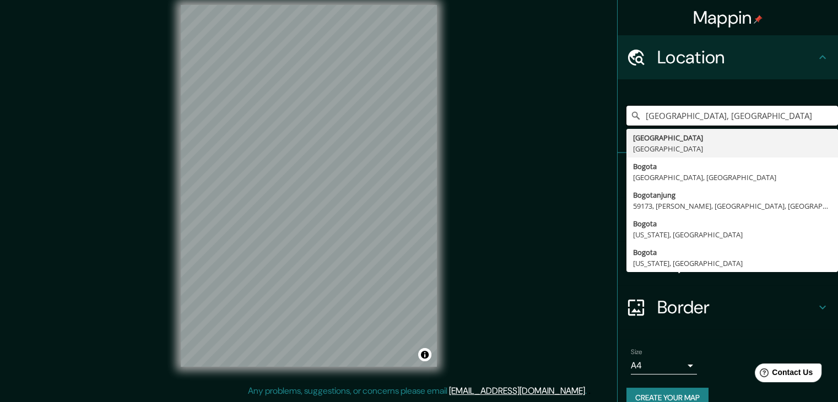
drag, startPoint x: 728, startPoint y: 109, endPoint x: 580, endPoint y: 115, distance: 148.9
click at [580, 115] on div "Mappin Location [GEOGRAPHIC_DATA], [GEOGRAPHIC_DATA] [GEOGRAPHIC_DATA] [GEOGRAP…" at bounding box center [419, 194] width 838 height 415
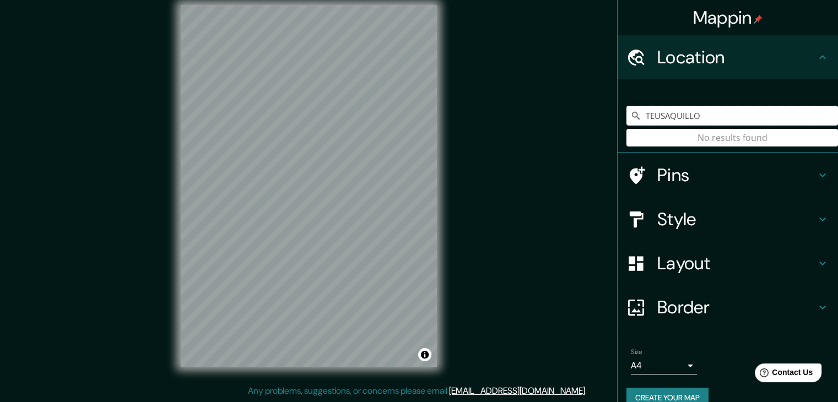
drag, startPoint x: 708, startPoint y: 120, endPoint x: 563, endPoint y: 121, distance: 144.9
click at [568, 122] on div "Mappin Location TEUSAQUILLO No results found Pins Style Layout Border Choose a …" at bounding box center [419, 194] width 838 height 415
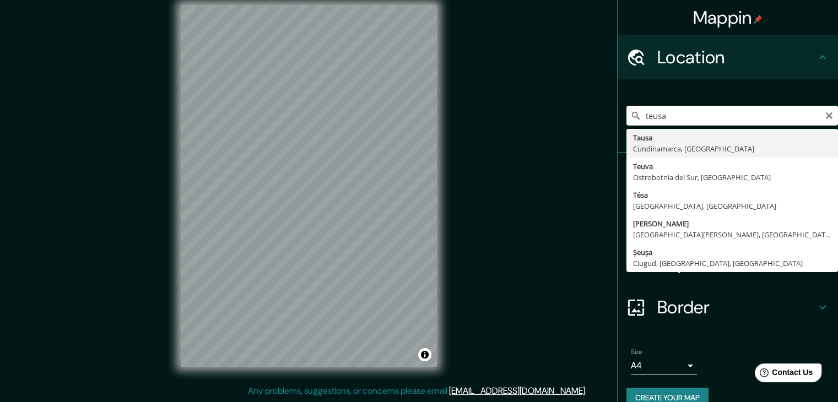
drag, startPoint x: 687, startPoint y: 112, endPoint x: 593, endPoint y: 116, distance: 93.2
click at [597, 115] on div "Mappin Location teusa Tausa [GEOGRAPHIC_DATA], [GEOGRAPHIC_DATA] [GEOGRAPHIC_DA…" at bounding box center [419, 194] width 838 height 415
paste input "Teusaquillo"
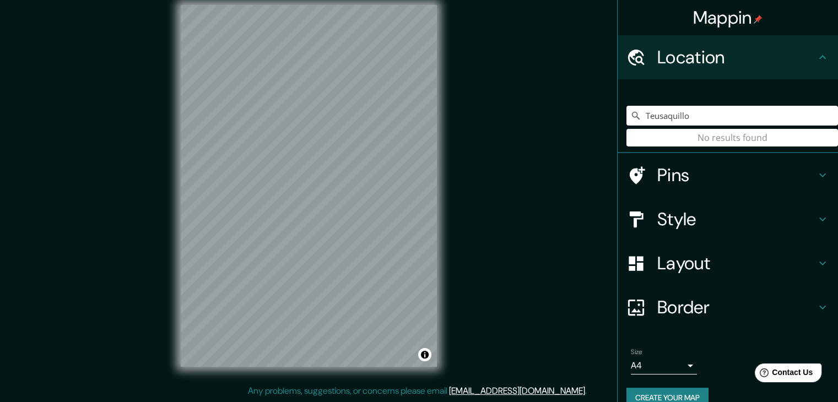
type input "Teusaquillo"
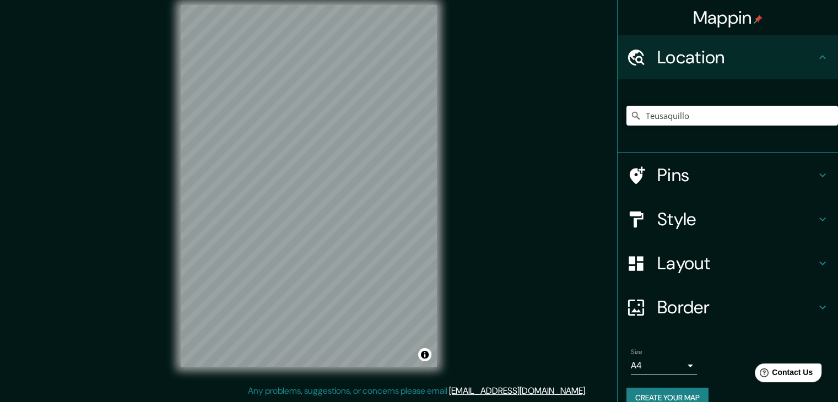
click at [580, 150] on div "Mappin Location [GEOGRAPHIC_DATA] No results found Pins Style Layout Border Cho…" at bounding box center [419, 194] width 838 height 415
drag, startPoint x: 529, startPoint y: 119, endPoint x: 516, endPoint y: 121, distance: 13.4
click at [516, 121] on div "Mappin Location [GEOGRAPHIC_DATA] No results found Pins Style Layout Border Cho…" at bounding box center [419, 194] width 838 height 415
drag, startPoint x: 716, startPoint y: 128, endPoint x: 712, endPoint y: 122, distance: 7.7
click at [715, 126] on div at bounding box center [733, 115] width 212 height 55
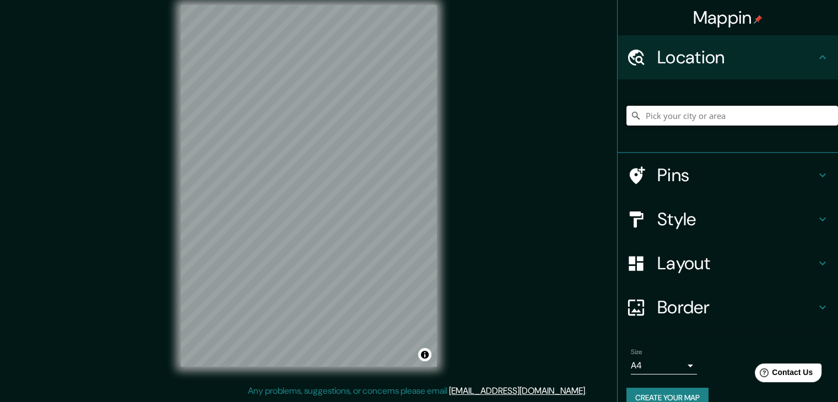
click at [712, 117] on input "Pick your city or area" at bounding box center [733, 116] width 212 height 20
type input "teusaquillo"
click at [780, 258] on h4 "Layout" at bounding box center [736, 263] width 159 height 22
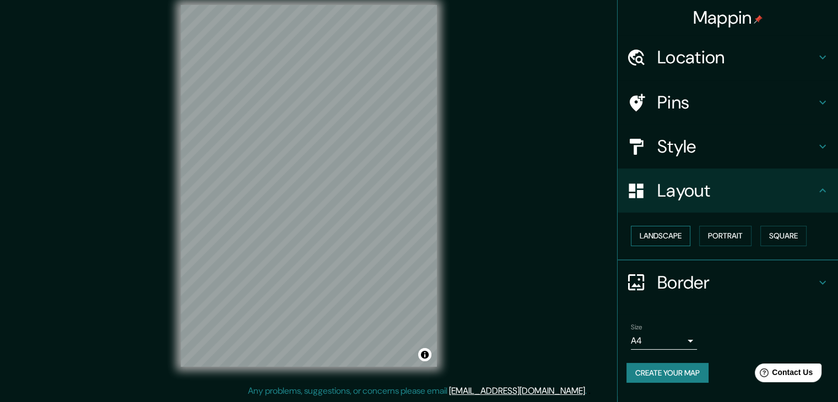
click at [679, 231] on button "Landscape" at bounding box center [661, 236] width 60 height 20
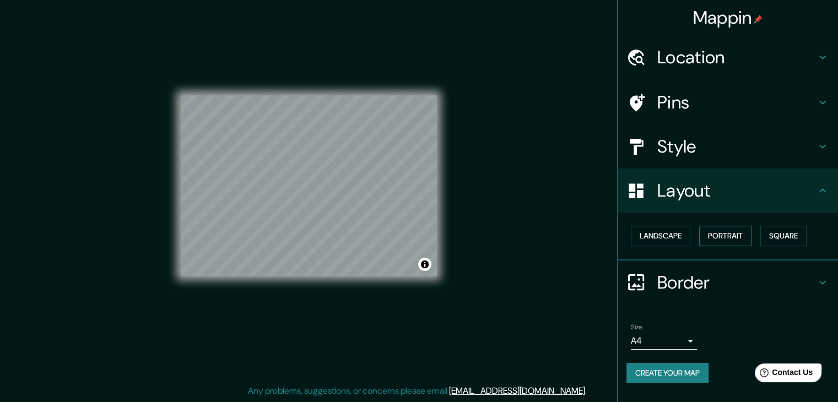
drag, startPoint x: 735, startPoint y: 233, endPoint x: 747, endPoint y: 234, distance: 11.6
click at [735, 234] on button "Portrait" at bounding box center [725, 236] width 52 height 20
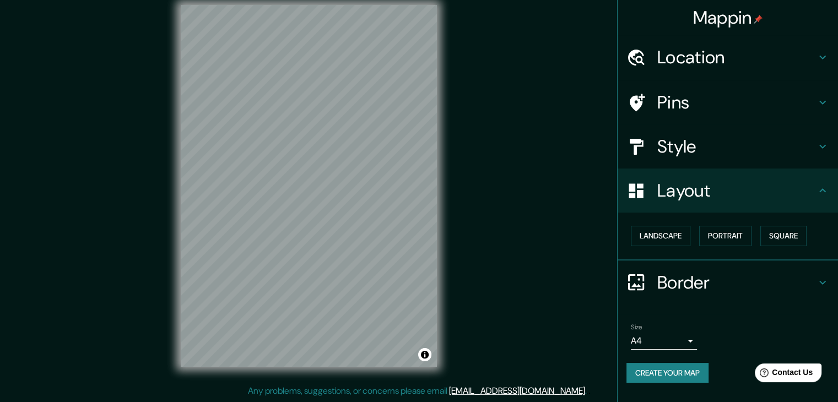
click at [796, 247] on div "Landscape [GEOGRAPHIC_DATA]" at bounding box center [733, 236] width 212 height 29
click at [793, 241] on button "Square" at bounding box center [783, 236] width 46 height 20
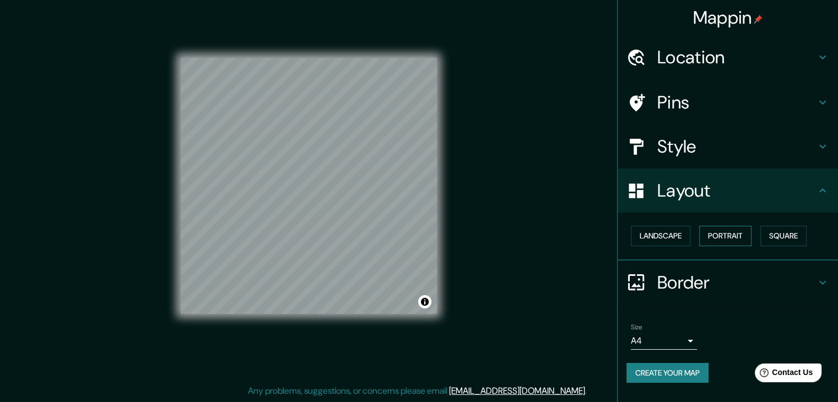
click at [727, 236] on button "Portrait" at bounding box center [725, 236] width 52 height 20
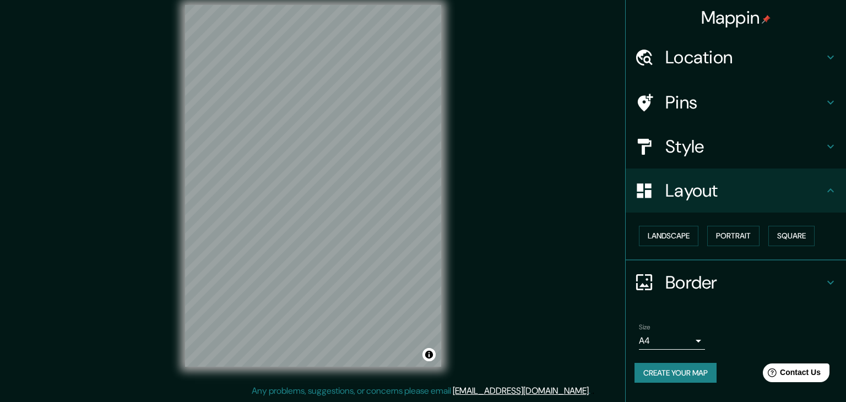
click at [684, 341] on body "Mappin Location teusaquillo No results found Pins Style Layout Landscape Portra…" at bounding box center [423, 188] width 846 height 402
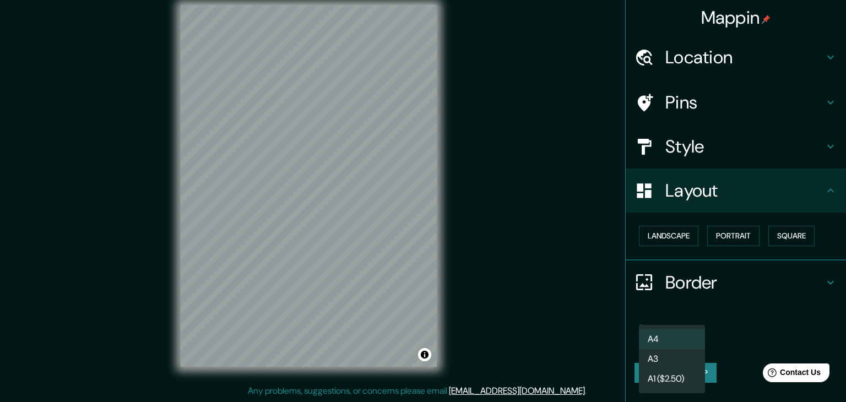
click at [725, 329] on div at bounding box center [423, 201] width 846 height 402
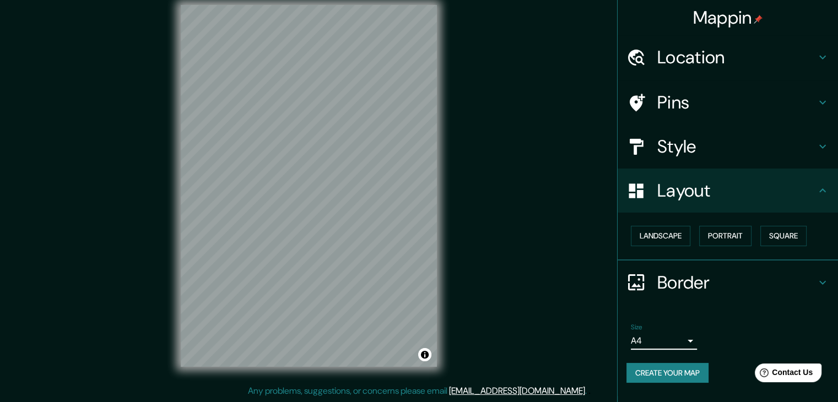
click at [806, 281] on h4 "Border" at bounding box center [736, 283] width 159 height 22
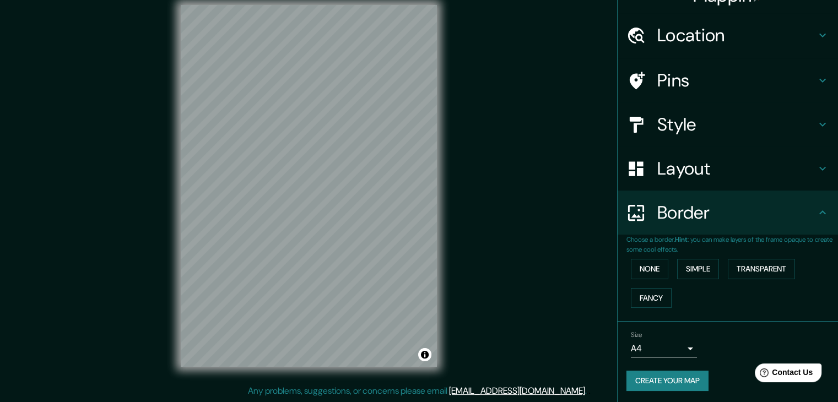
scroll to position [23, 0]
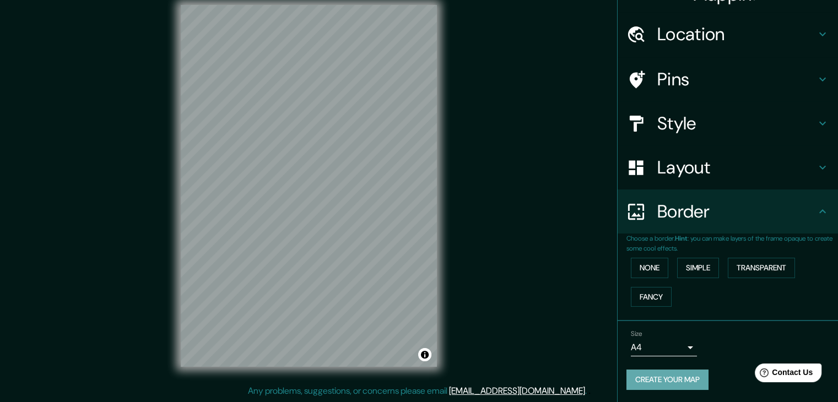
click at [673, 379] on button "Create your map" at bounding box center [668, 380] width 82 height 20
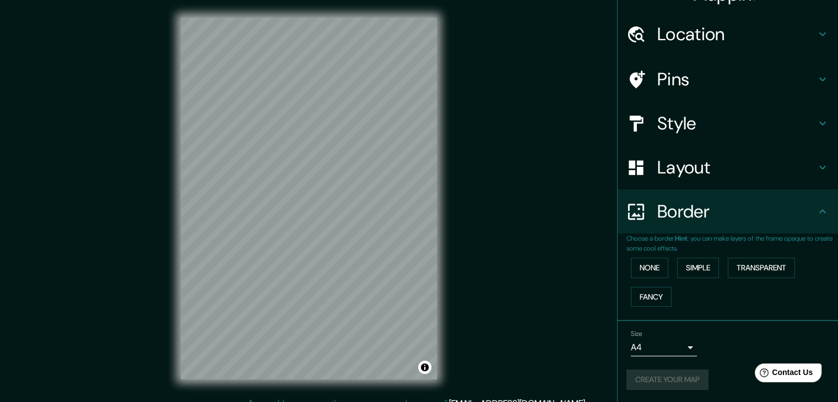
scroll to position [0, 0]
